Goal: Task Accomplishment & Management: Manage account settings

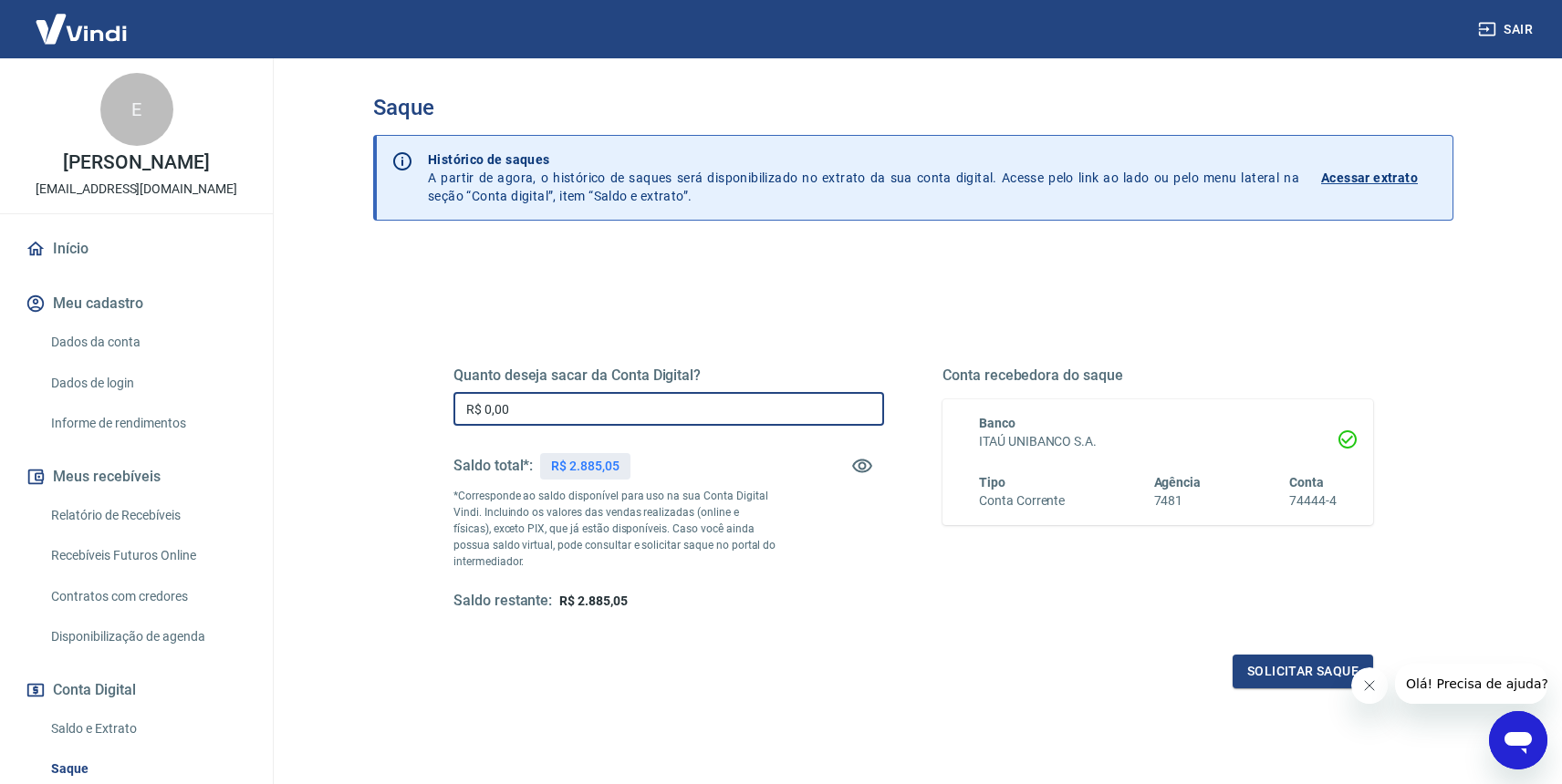
click at [603, 411] on input "R$ 0,00" at bounding box center [669, 409] width 431 height 34
type input "R$ 2.885,05"
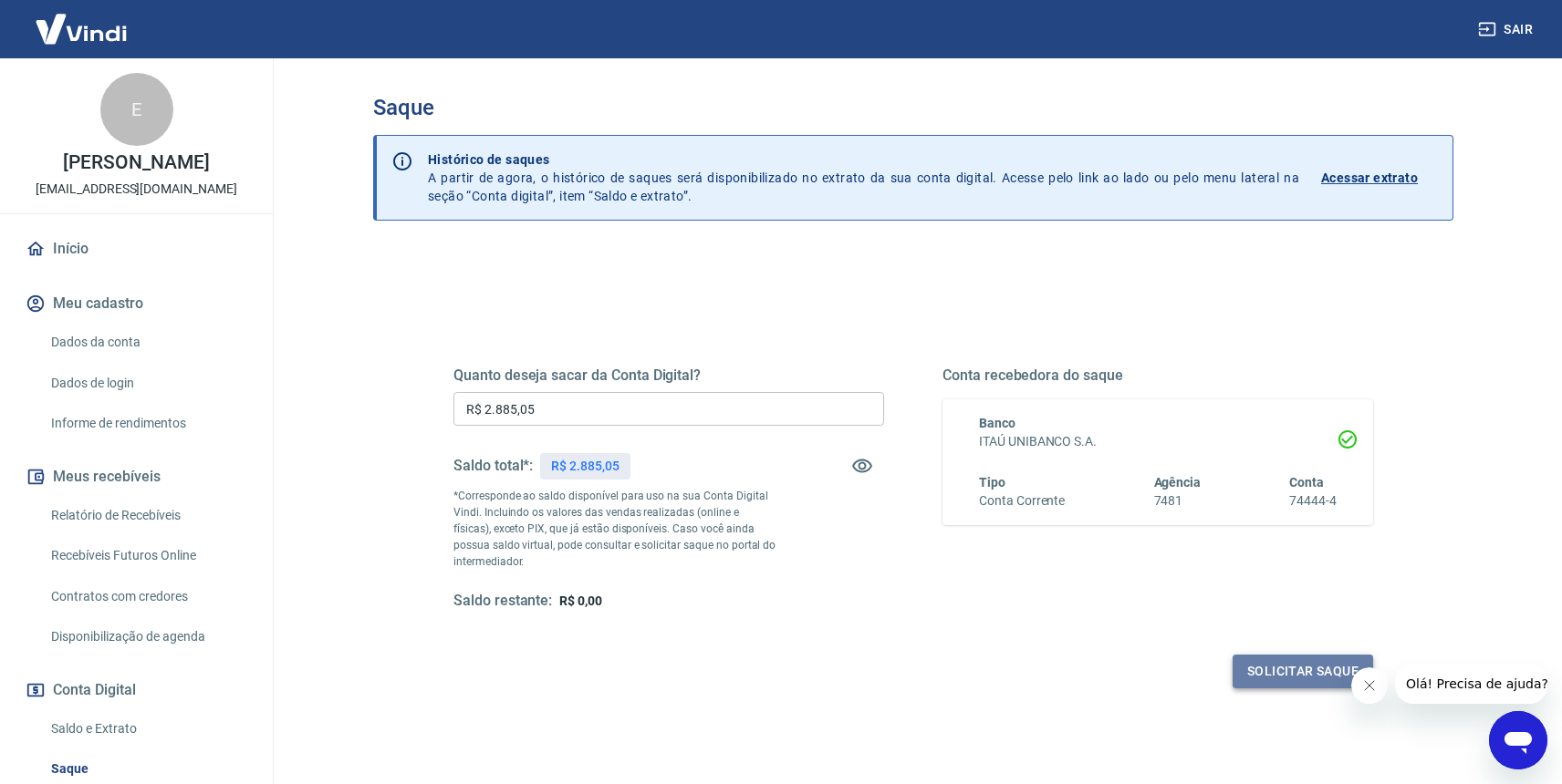
click at [1301, 671] on button "Solicitar saque" at bounding box center [1303, 672] width 141 height 34
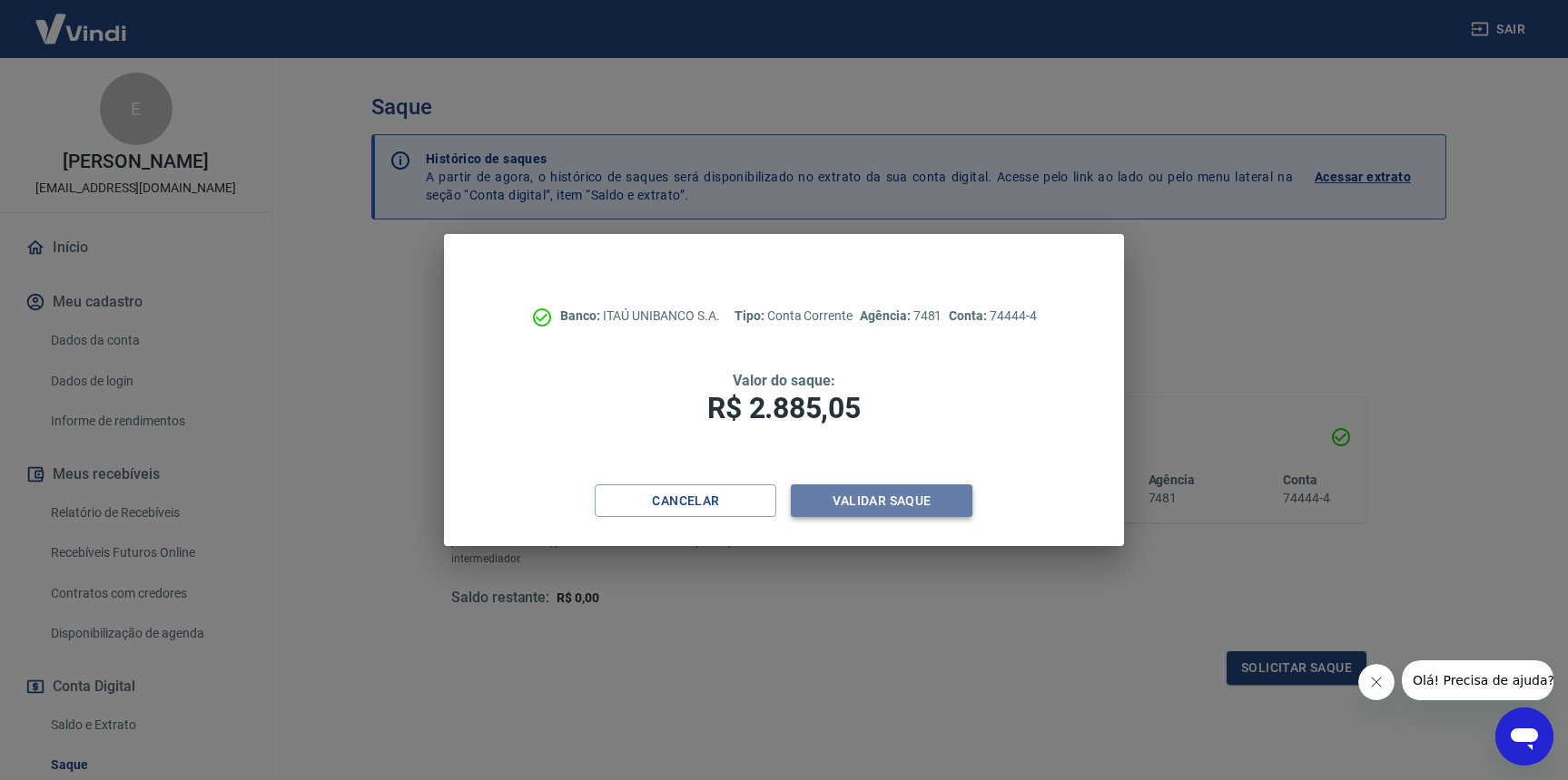
click at [895, 496] on button "Validar saque" at bounding box center [881, 501] width 182 height 34
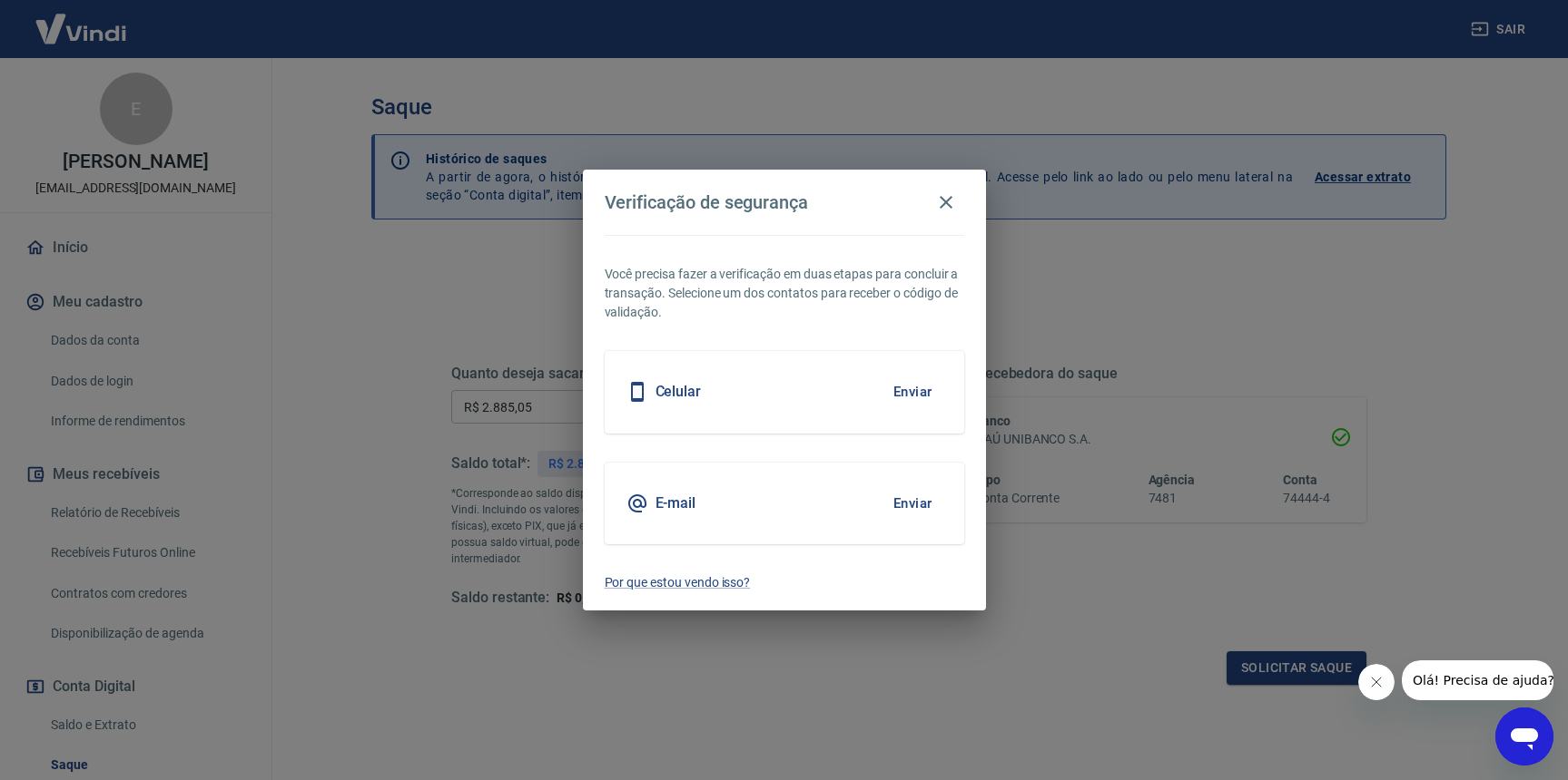
click at [912, 396] on button "Enviar" at bounding box center [912, 392] width 59 height 38
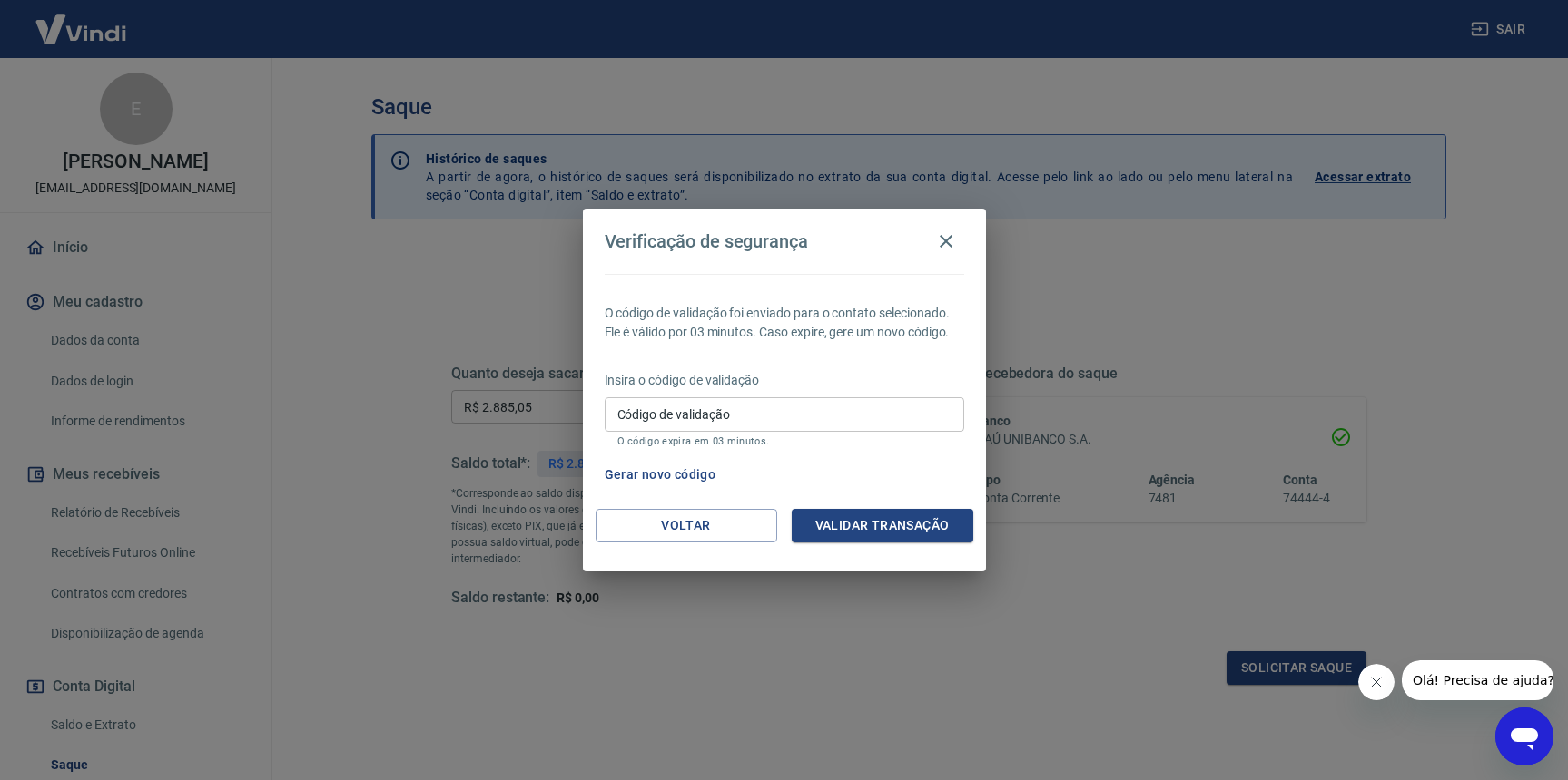
click at [790, 408] on input "Código de validação" at bounding box center [785, 414] width 360 height 34
type input "992600"
click at [962, 516] on button "Validar transação" at bounding box center [882, 526] width 182 height 34
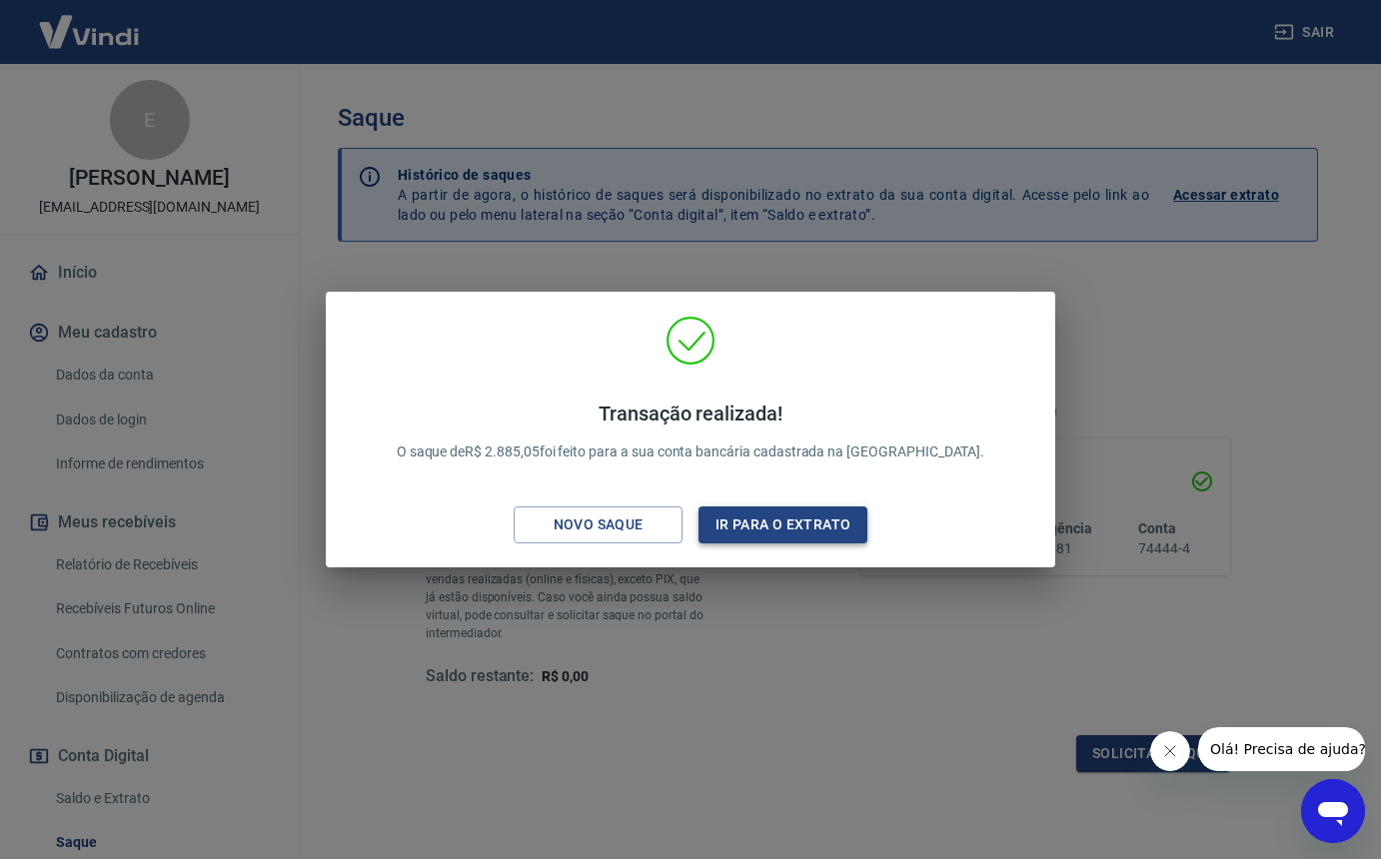
click at [781, 518] on button "Ir para o extrato" at bounding box center [783, 525] width 169 height 37
